Goal: Task Accomplishment & Management: Manage account settings

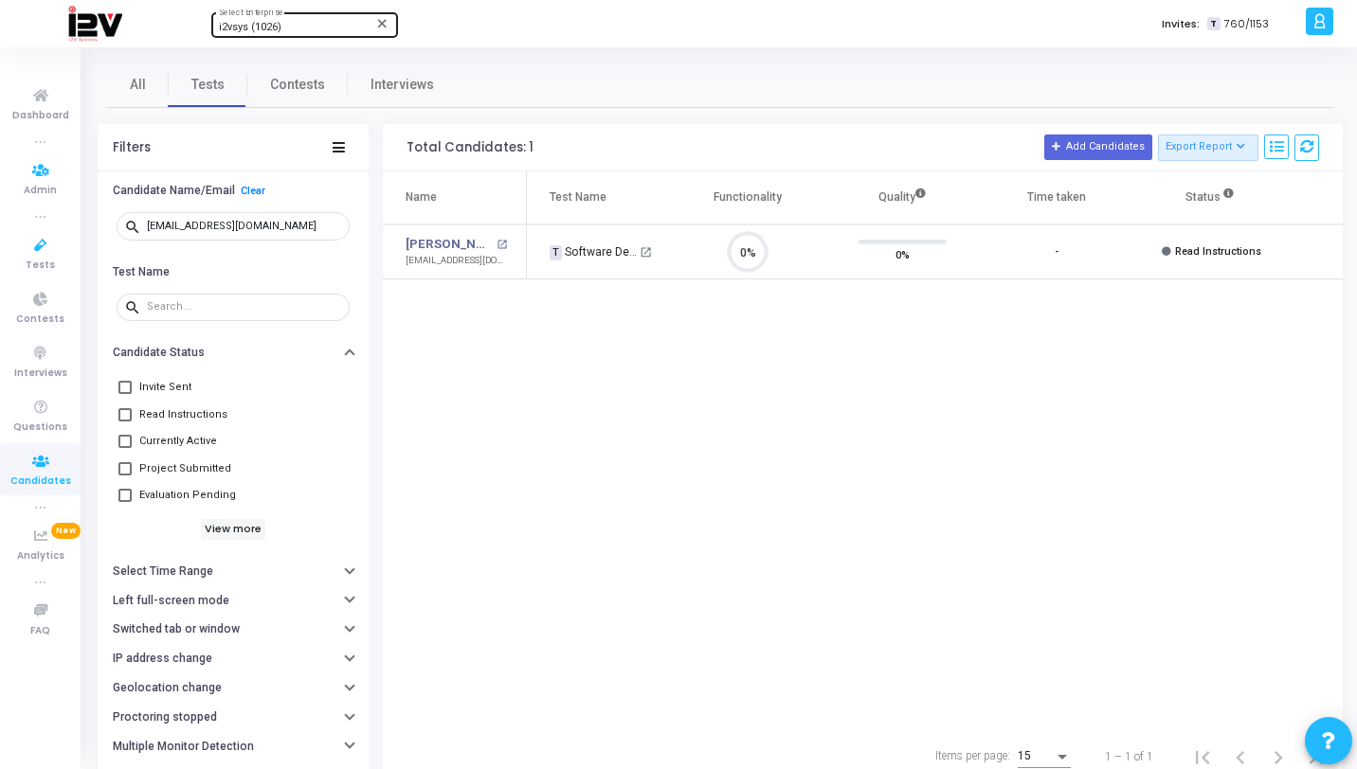
scroll to position [40, 48]
click at [340, 24] on div "i2vsys (1026)" at bounding box center [295, 27] width 153 height 11
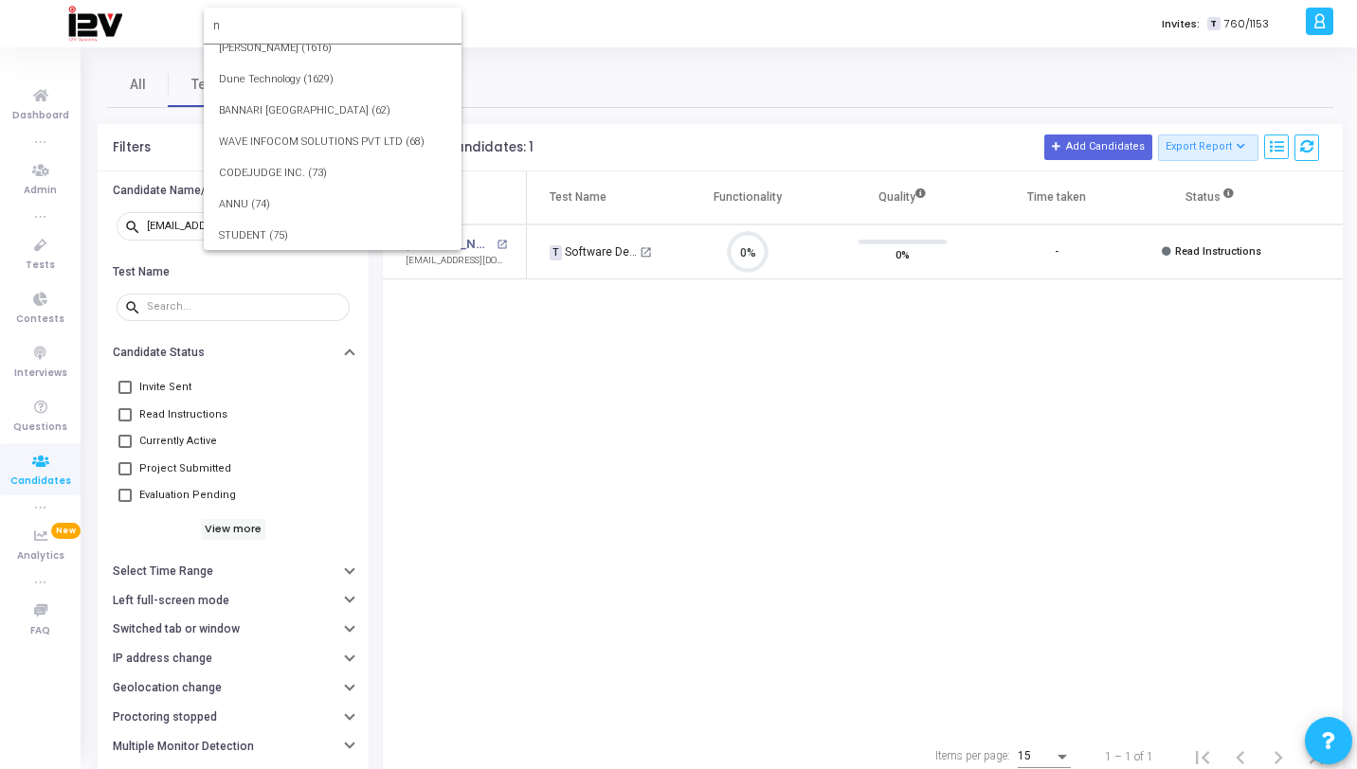
scroll to position [0, 0]
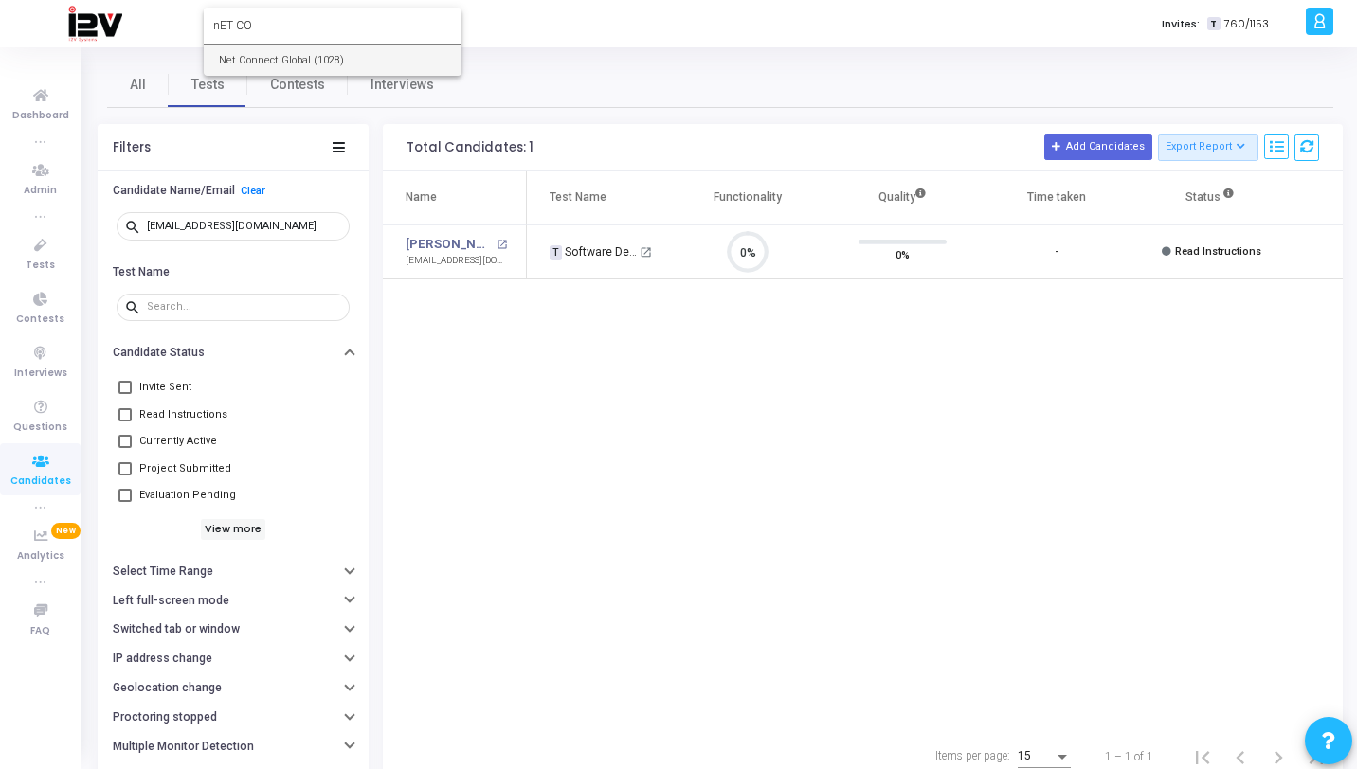
type input "nET CO"
click at [353, 60] on span "Net Connect Global (1028)" at bounding box center [332, 60] width 227 height 31
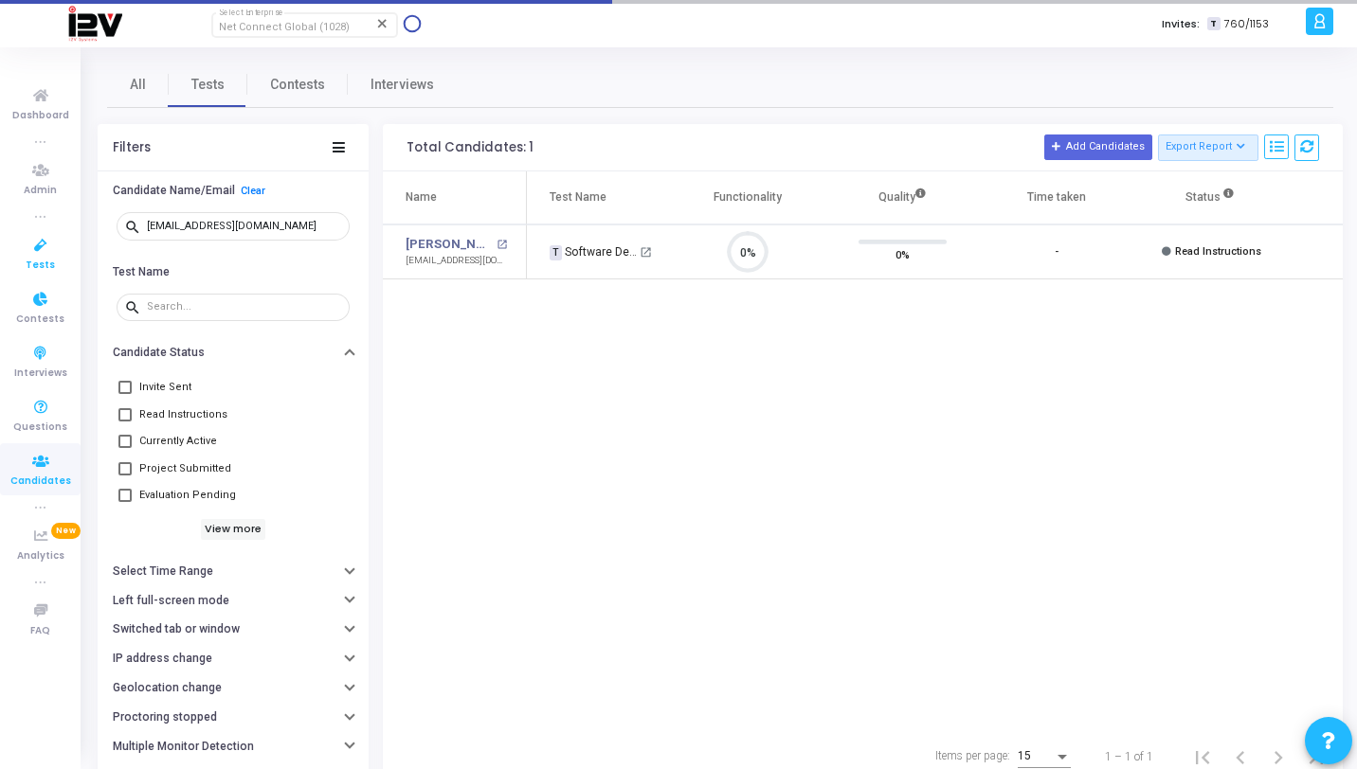
click at [56, 261] on link "Tests" at bounding box center [40, 253] width 81 height 52
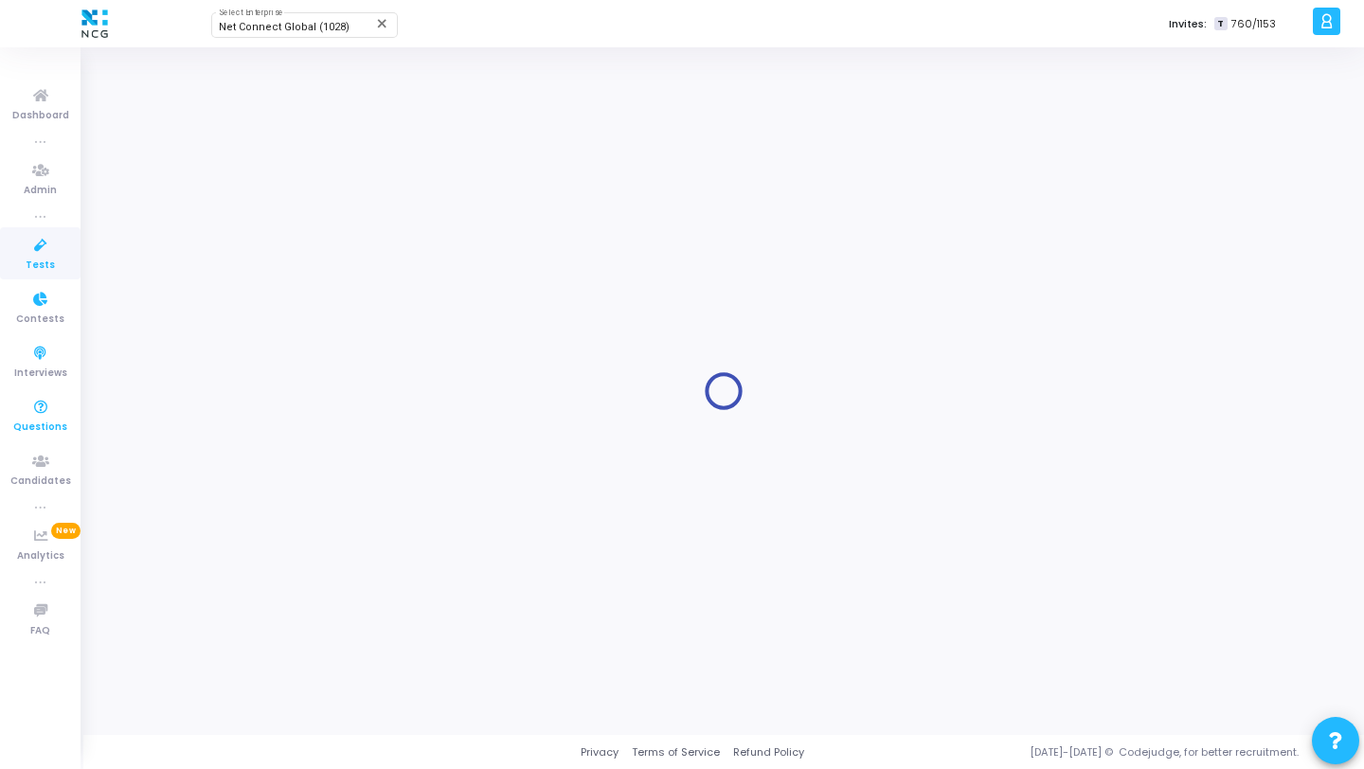
click at [60, 424] on span "Questions" at bounding box center [40, 428] width 54 height 16
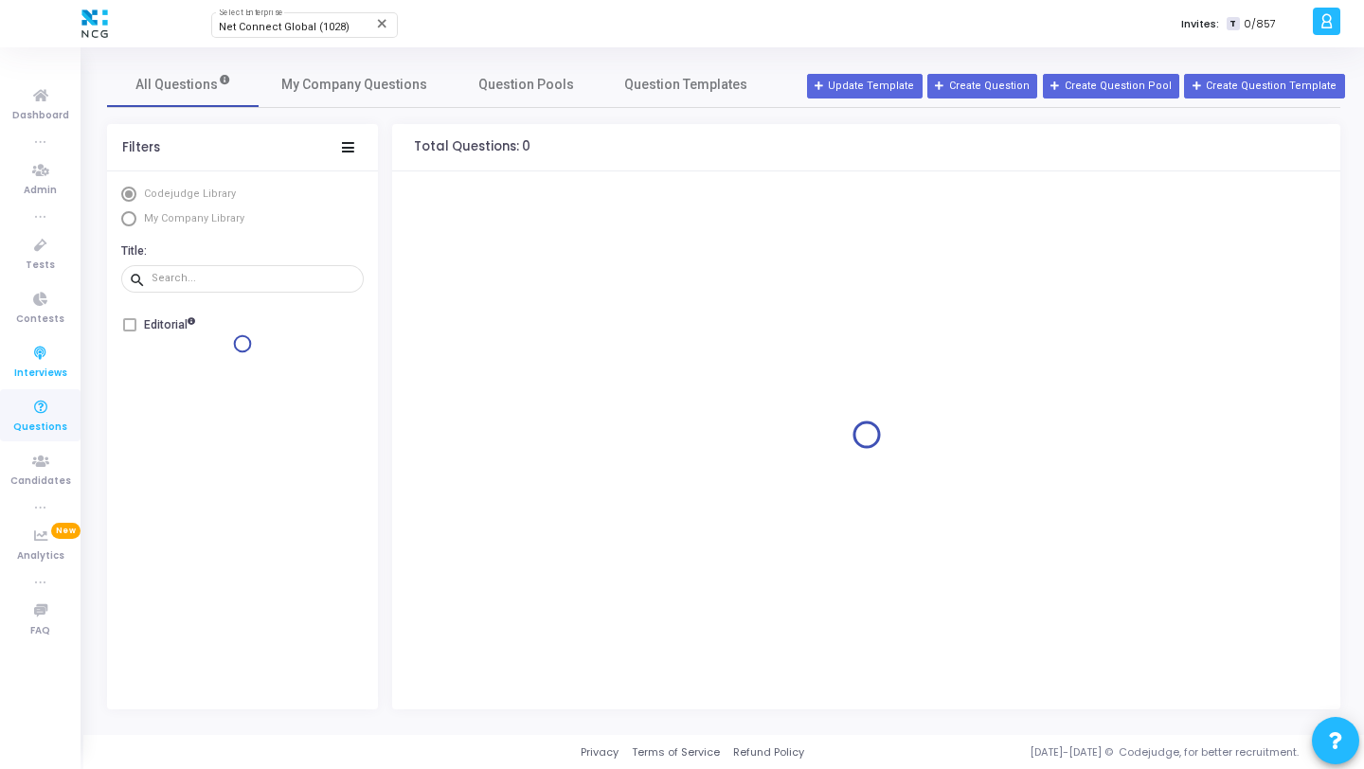
click at [36, 461] on icon at bounding box center [41, 462] width 40 height 24
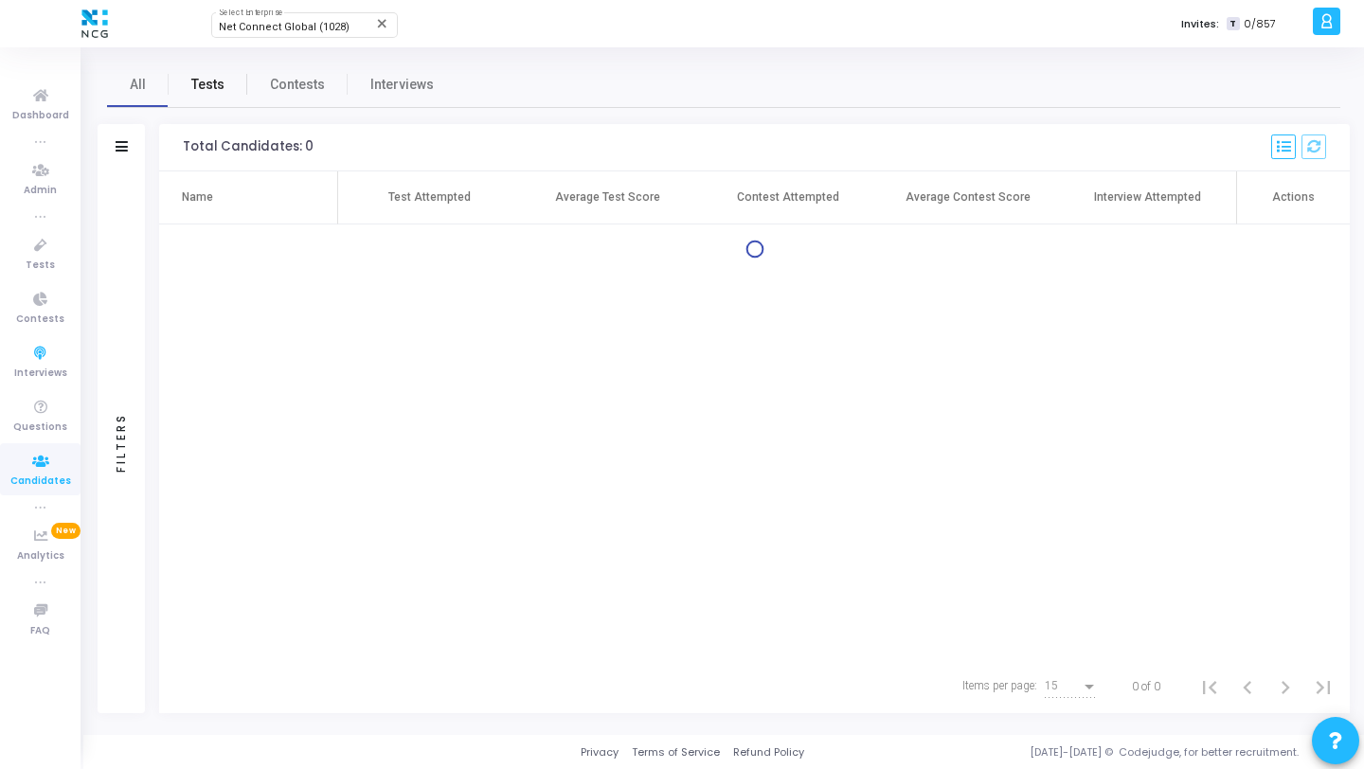
click at [200, 85] on span "Tests" at bounding box center [207, 85] width 33 height 20
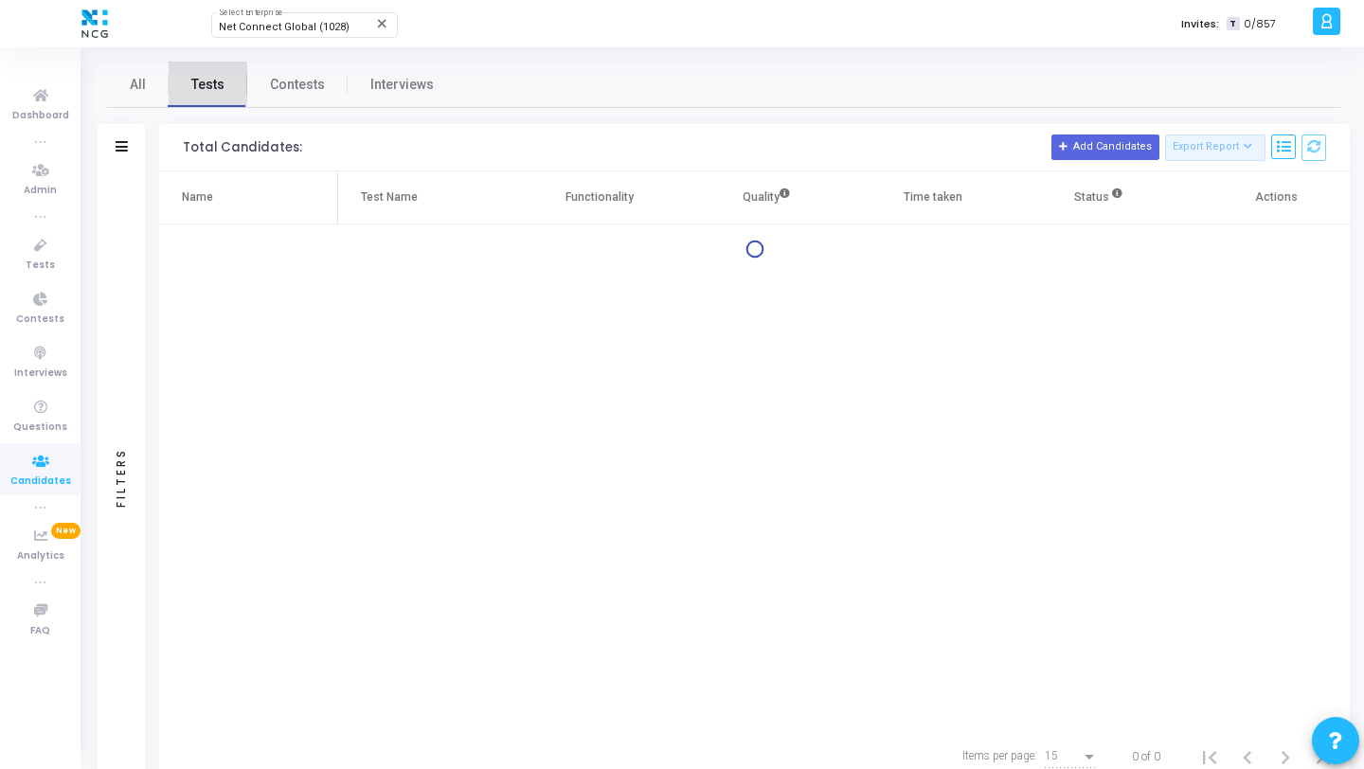
click at [207, 90] on span "Tests" at bounding box center [207, 85] width 33 height 20
click at [112, 155] on div "Filters" at bounding box center [121, 147] width 47 height 47
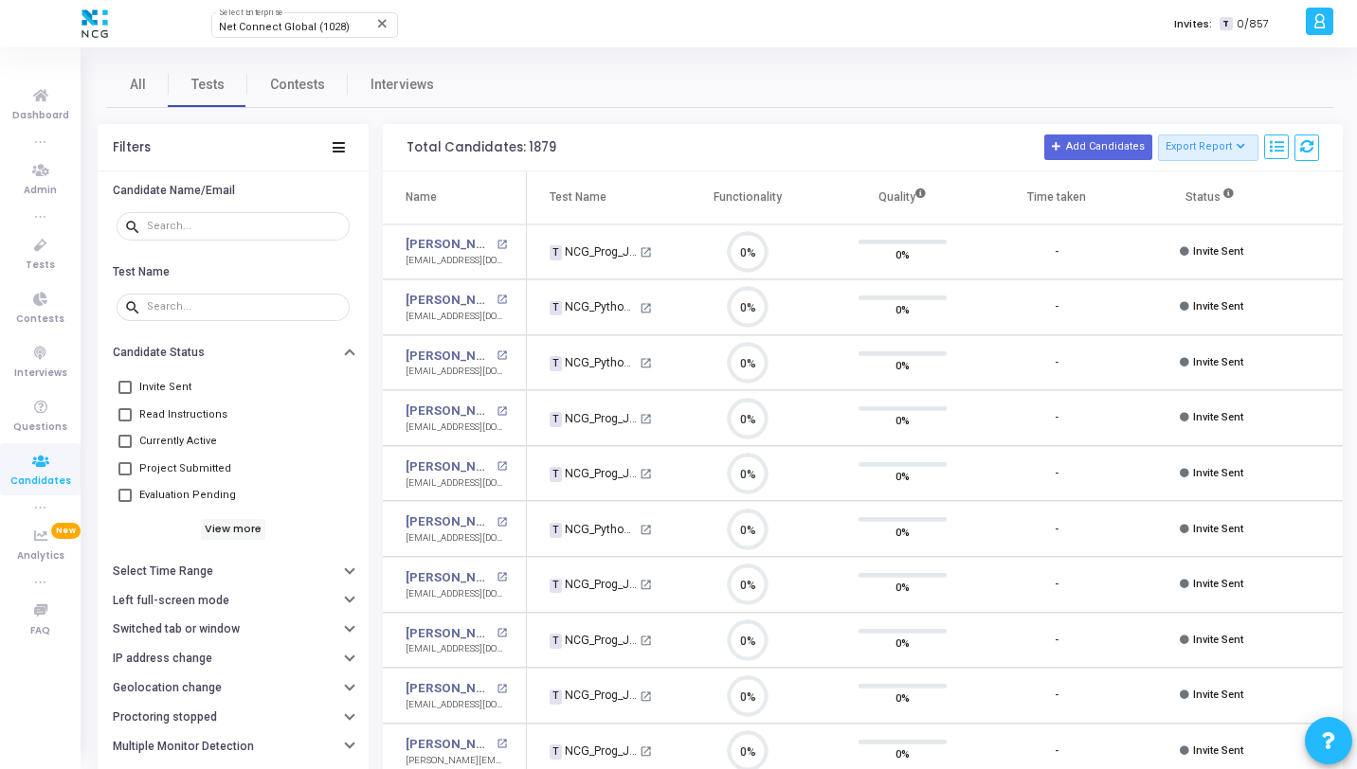
click at [186, 567] on h6 "Select Time Range" at bounding box center [163, 572] width 100 height 14
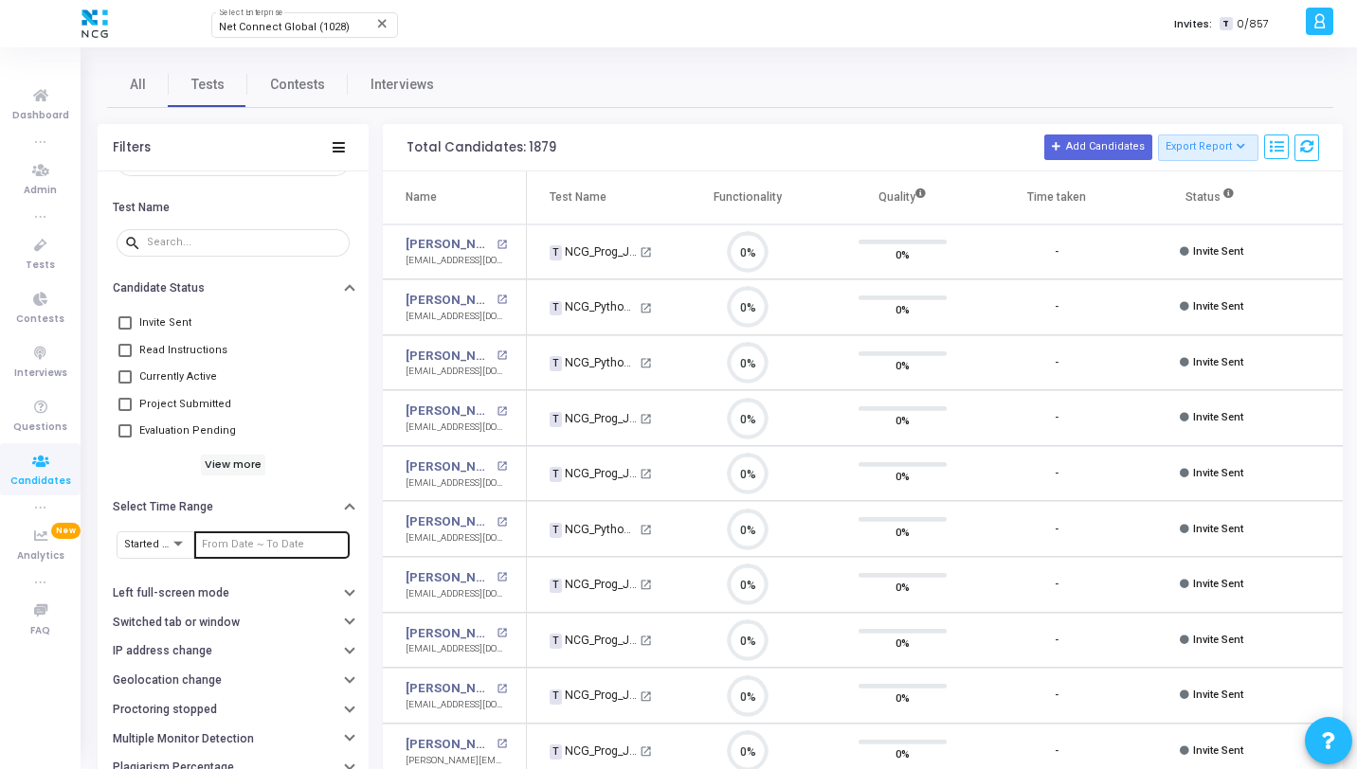
click at [250, 547] on input "text" at bounding box center [272, 544] width 140 height 11
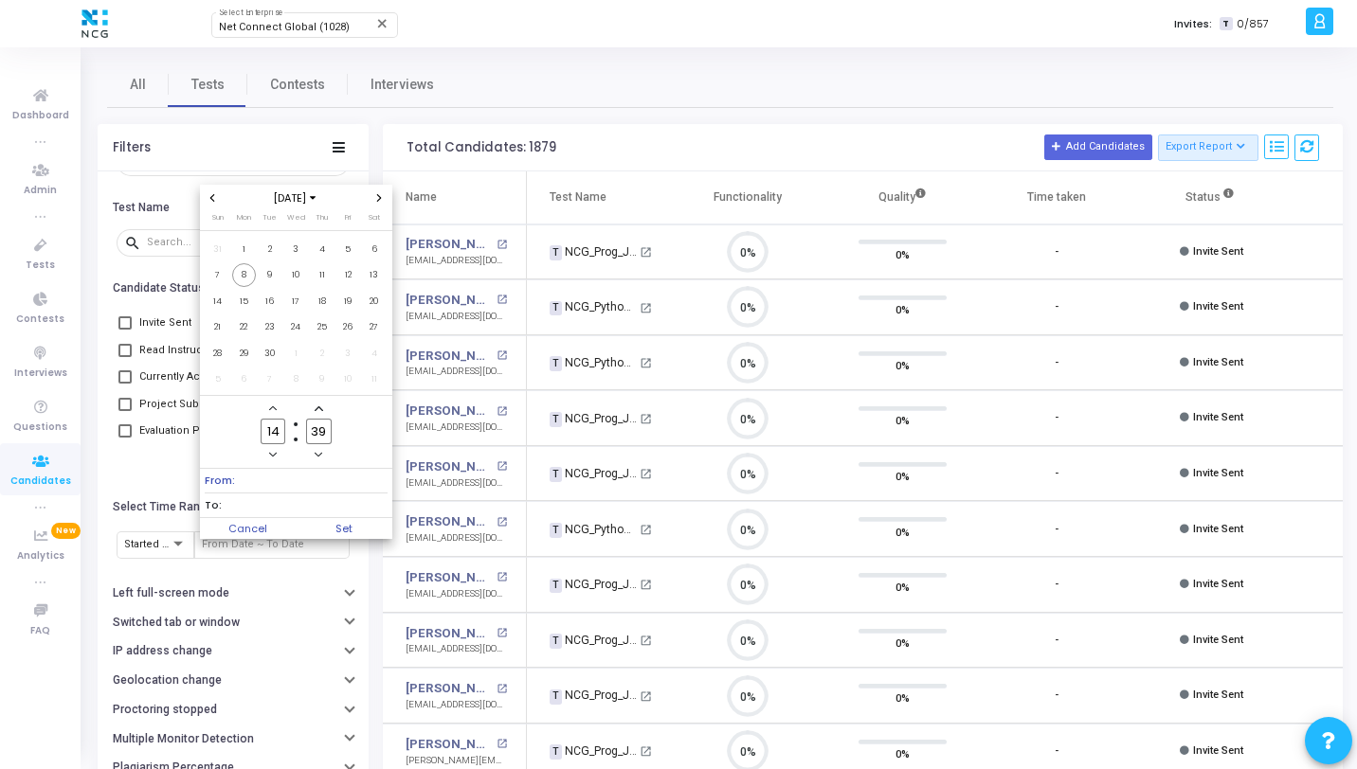
click at [210, 197] on icon "Previous month" at bounding box center [212, 198] width 5 height 8
click at [347, 246] on span "1" at bounding box center [348, 250] width 24 height 24
click at [283, 429] on input "14" at bounding box center [273, 432] width 25 height 26
type input "1"
type input "00"
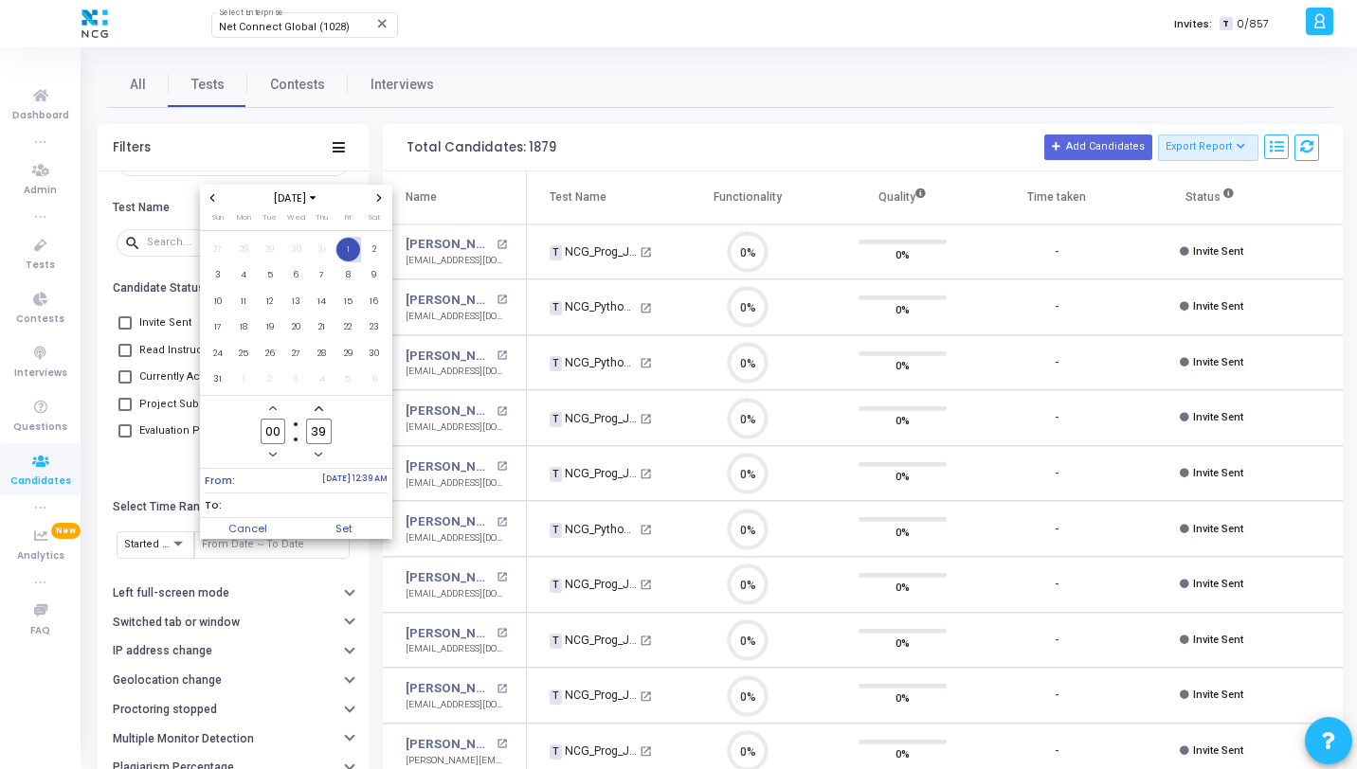
click at [326, 434] on input "39" at bounding box center [318, 432] width 25 height 26
type input "3"
type input "00"
click at [221, 384] on span "31" at bounding box center [218, 380] width 24 height 24
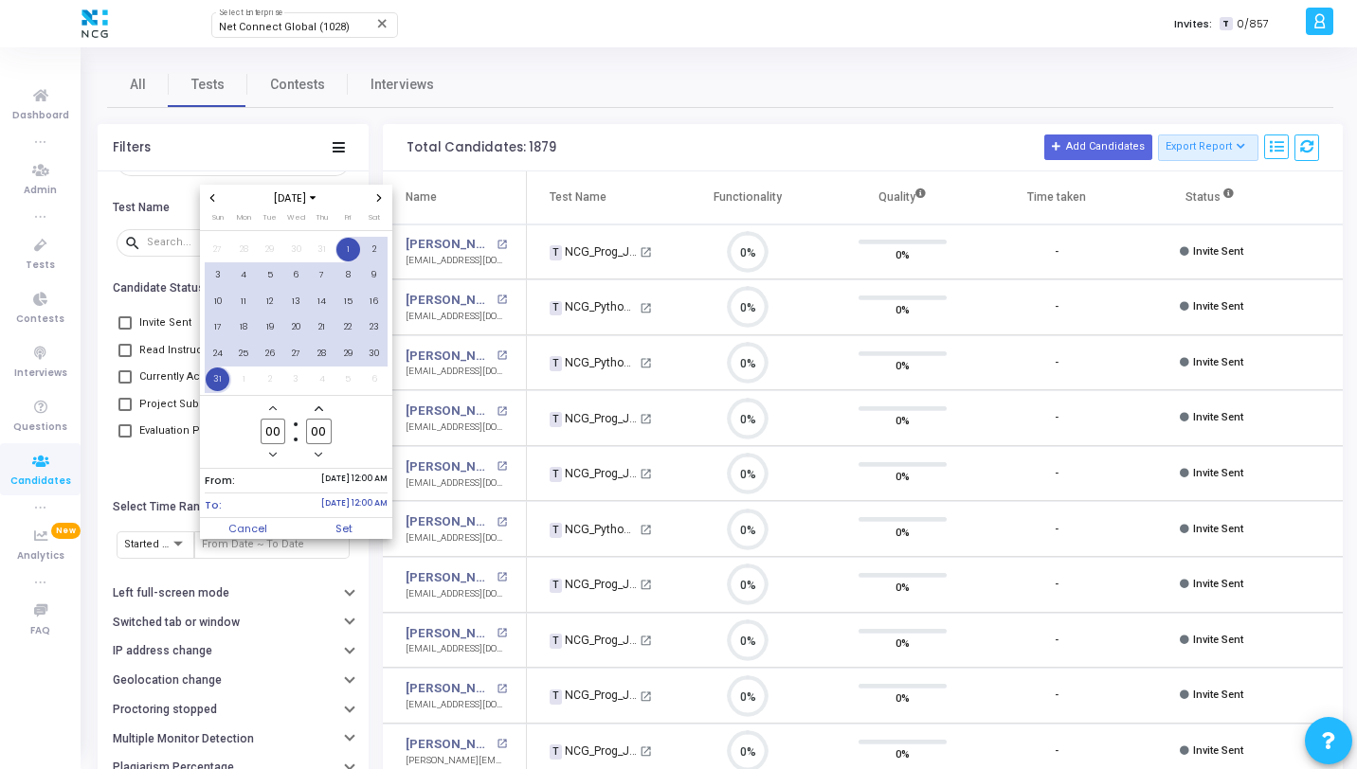
click at [283, 429] on input "00" at bounding box center [273, 432] width 25 height 26
type input "0"
type input "23"
click at [328, 432] on input "00" at bounding box center [318, 432] width 25 height 26
type input "0"
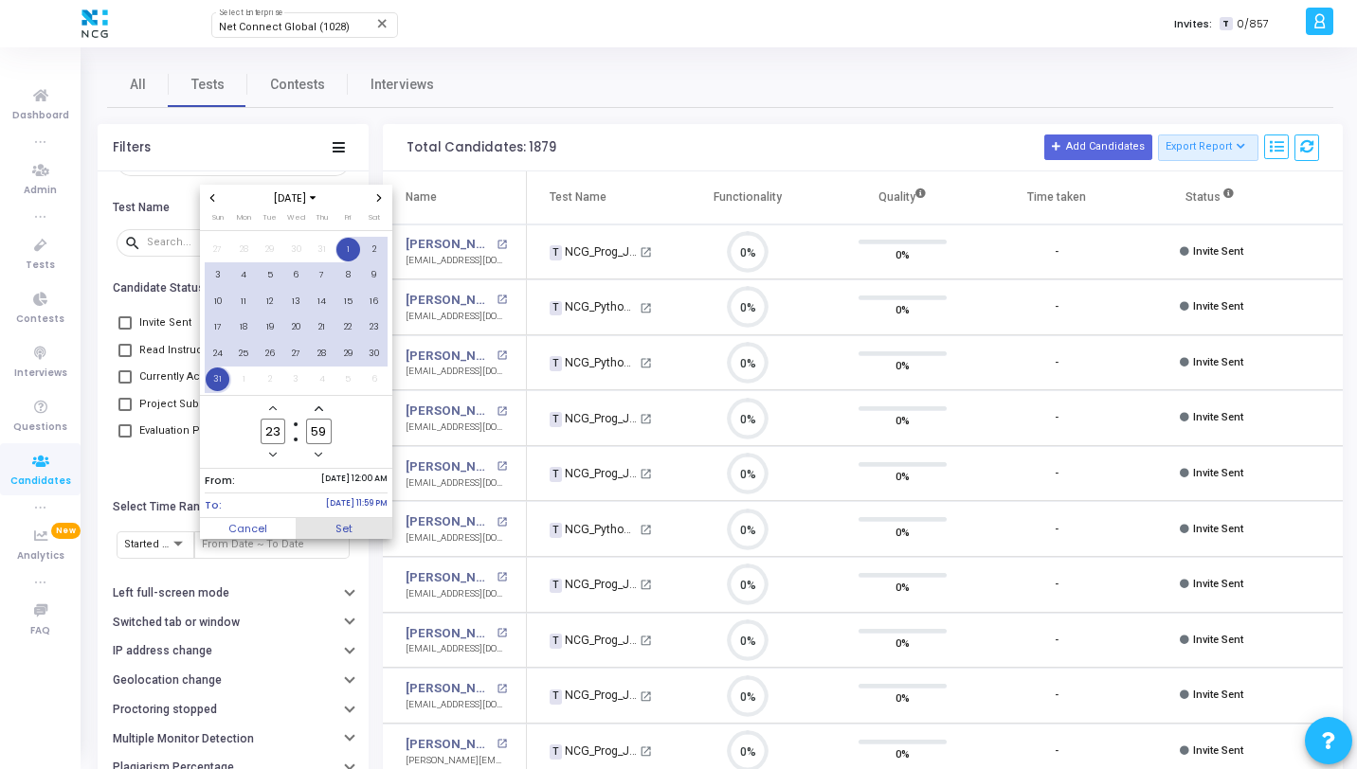
type input "59"
click at [352, 525] on span "Set" at bounding box center [344, 528] width 97 height 21
type input "[DATE] 12:00 AM - [DATE] 11:59 PM"
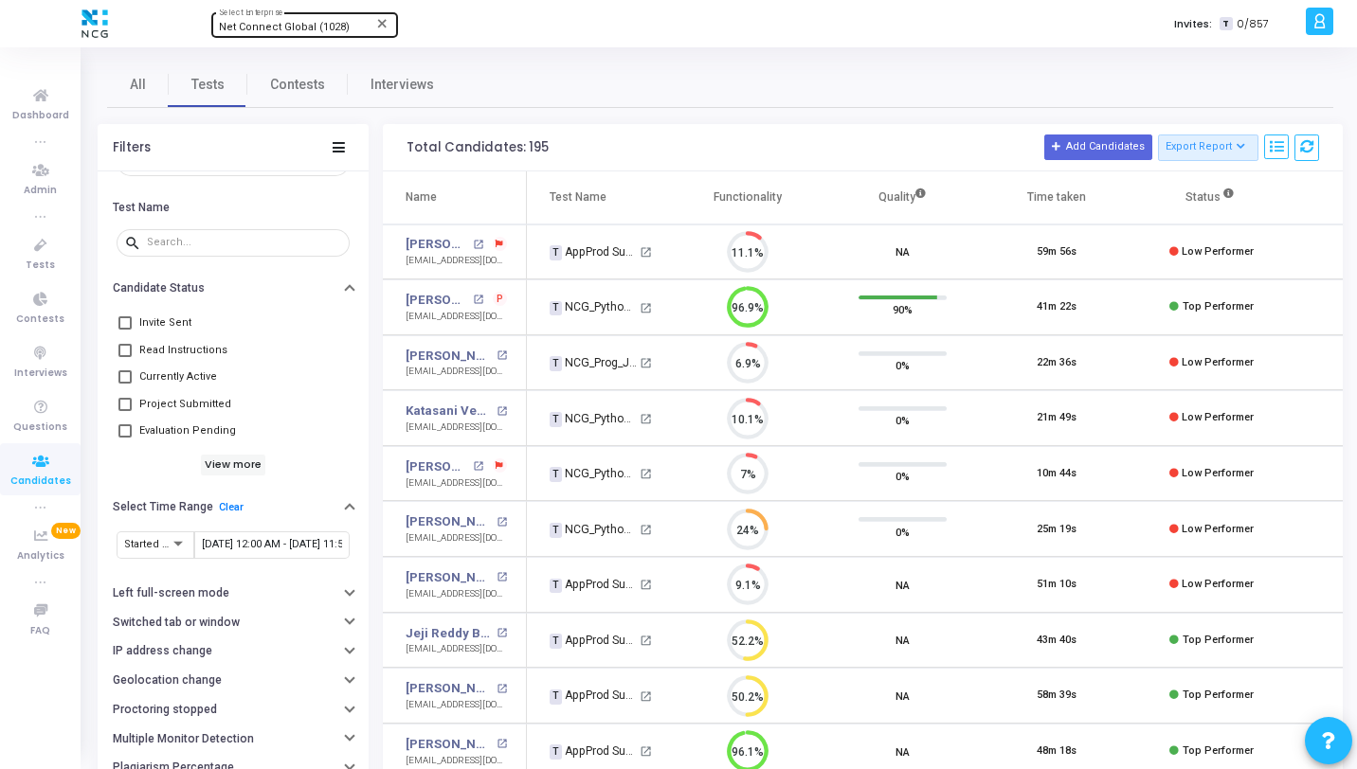
click at [263, 19] on div "Net Connect Global (1028) Select Enterprise" at bounding box center [304, 23] width 171 height 28
type input "aptpath"
click at [266, 61] on span "AptPath (916)" at bounding box center [332, 60] width 227 height 31
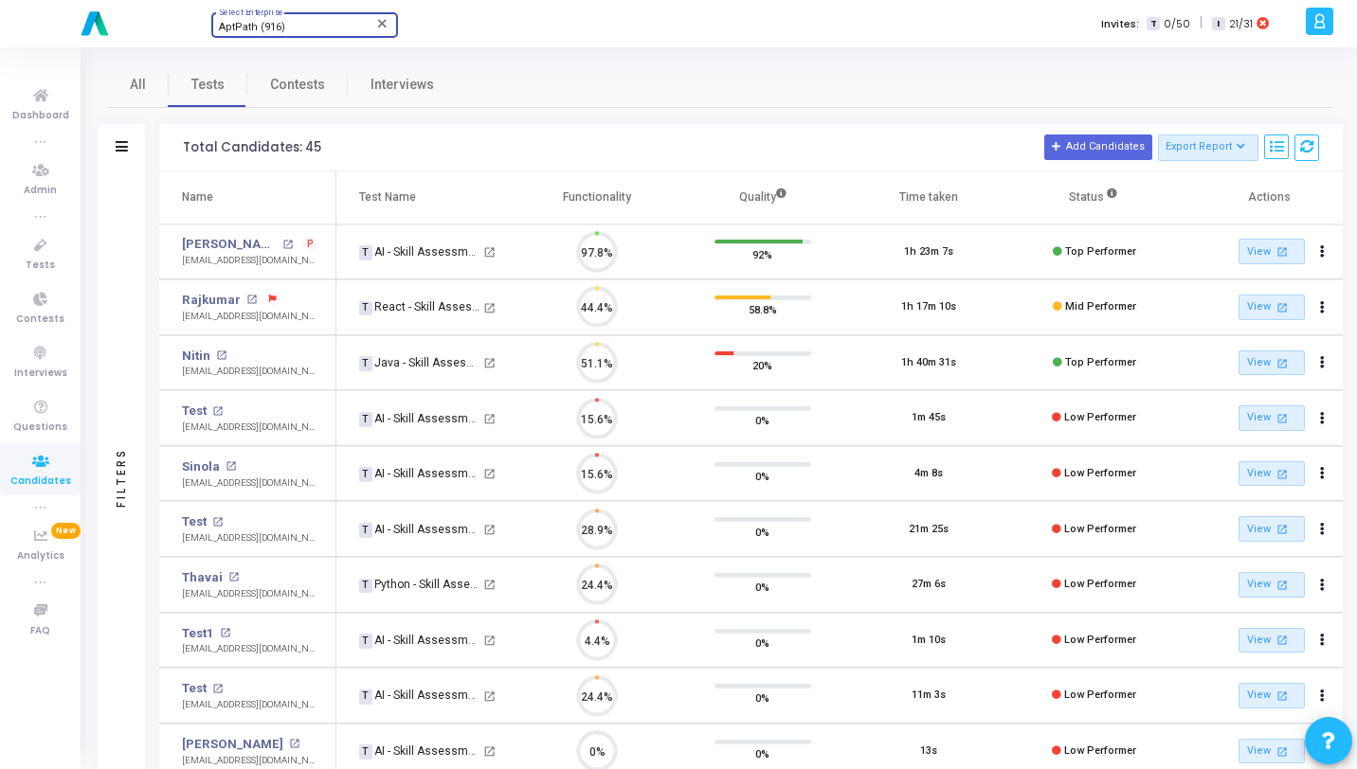
scroll to position [40, 48]
